Goal: Information Seeking & Learning: Understand process/instructions

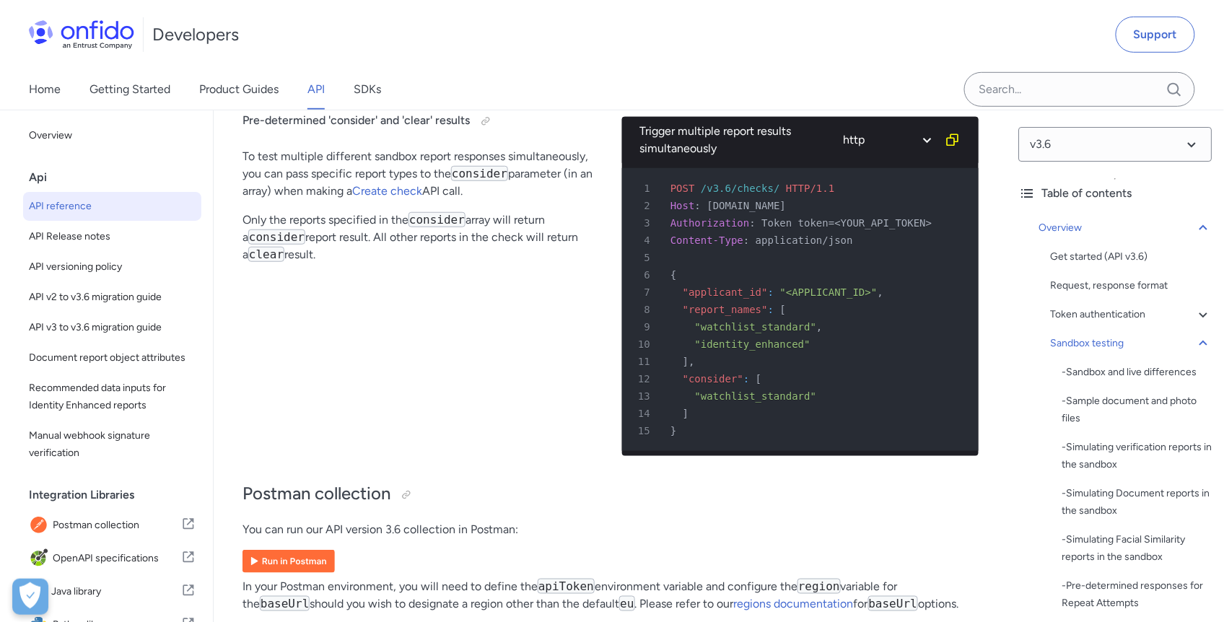
click at [386, 198] on p "To test multiple different sandbox report responses simultaneously, you can pas…" at bounding box center [421, 174] width 357 height 52
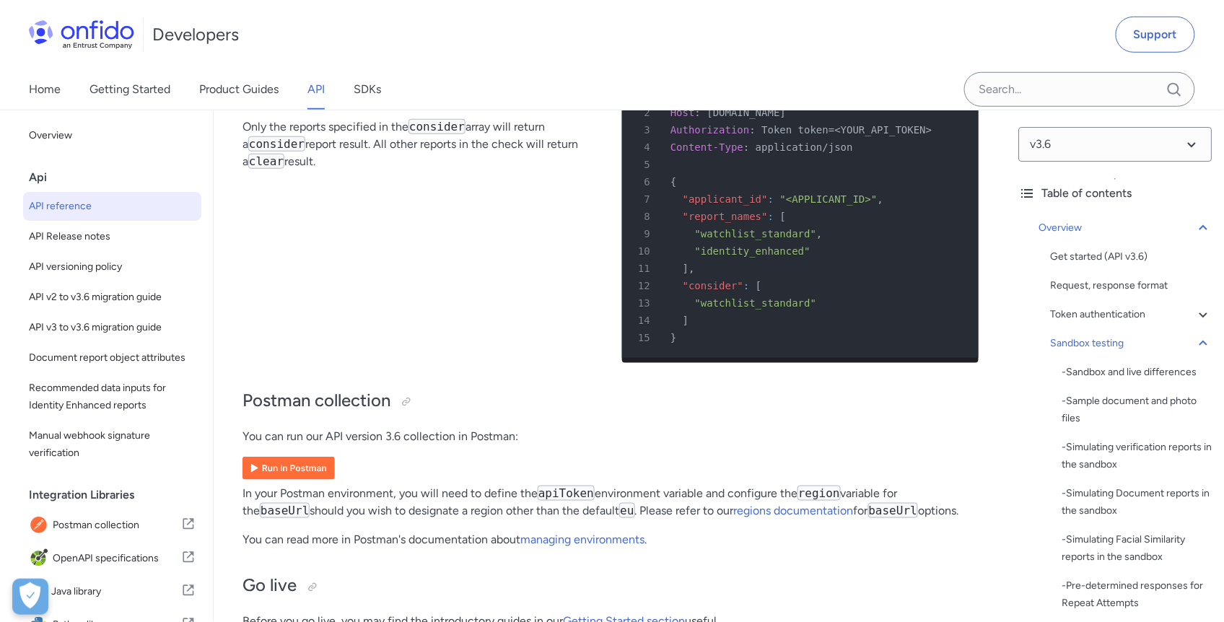
scroll to position [9554, 0]
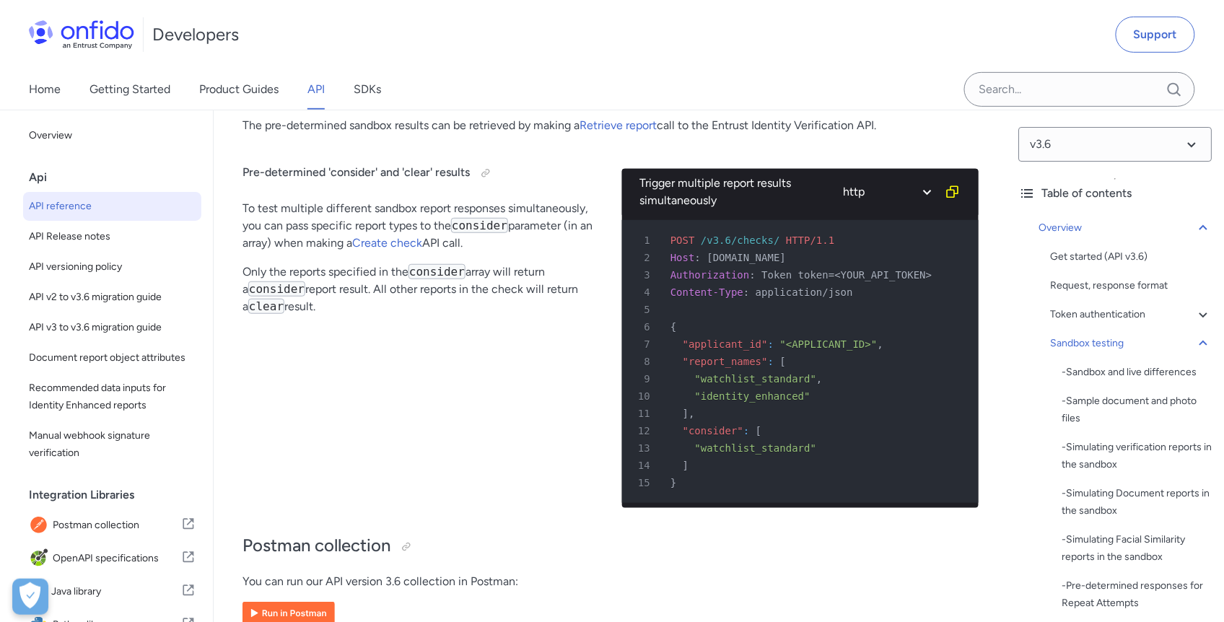
scroll to position [9405, 0]
